Goal: Submit feedback/report problem

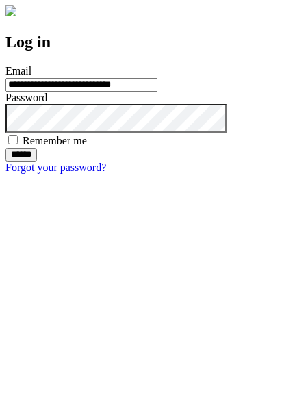
type input "**********"
click at [37, 162] on input "******" at bounding box center [21, 155] width 32 height 14
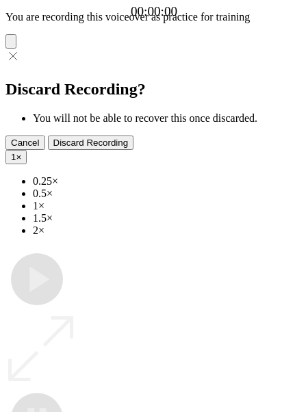
type input "**********"
